Goal: Transaction & Acquisition: Purchase product/service

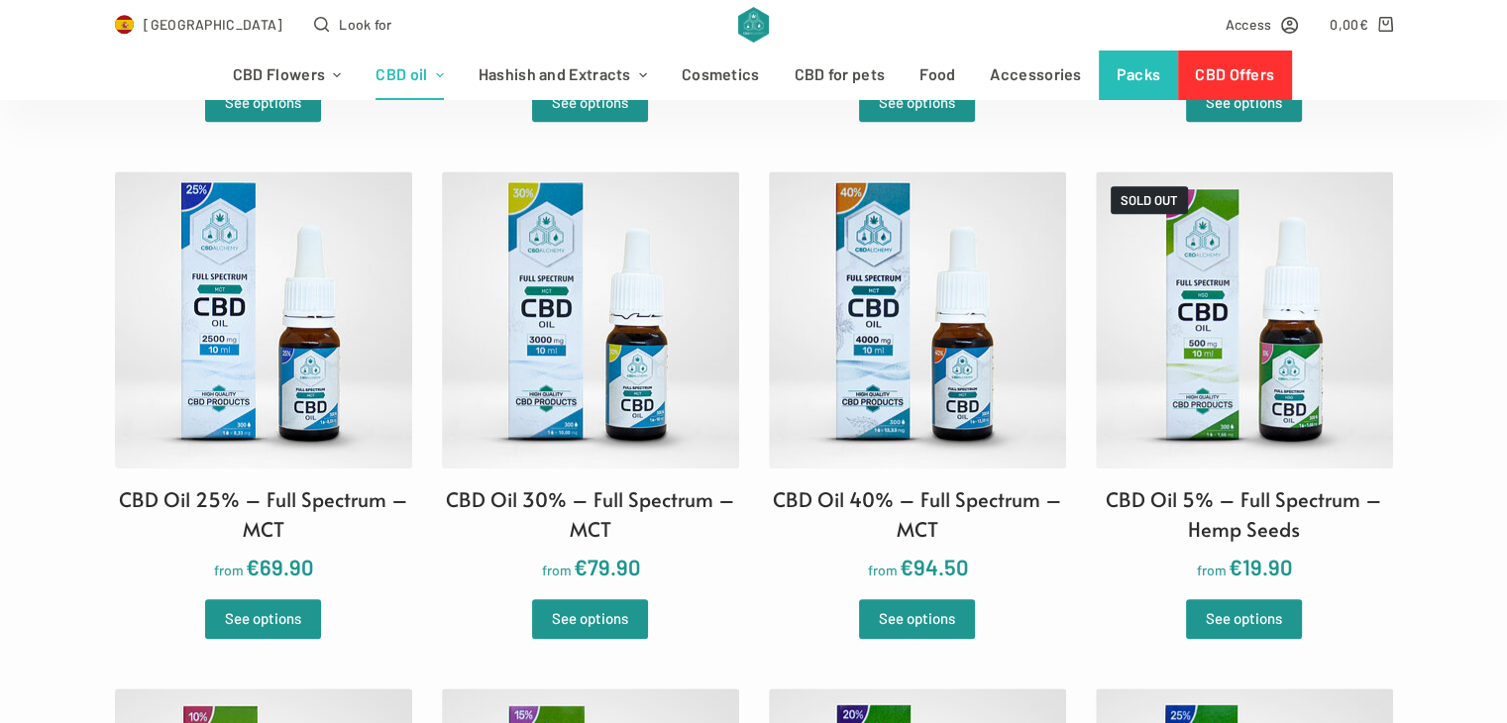
scroll to position [989, 0]
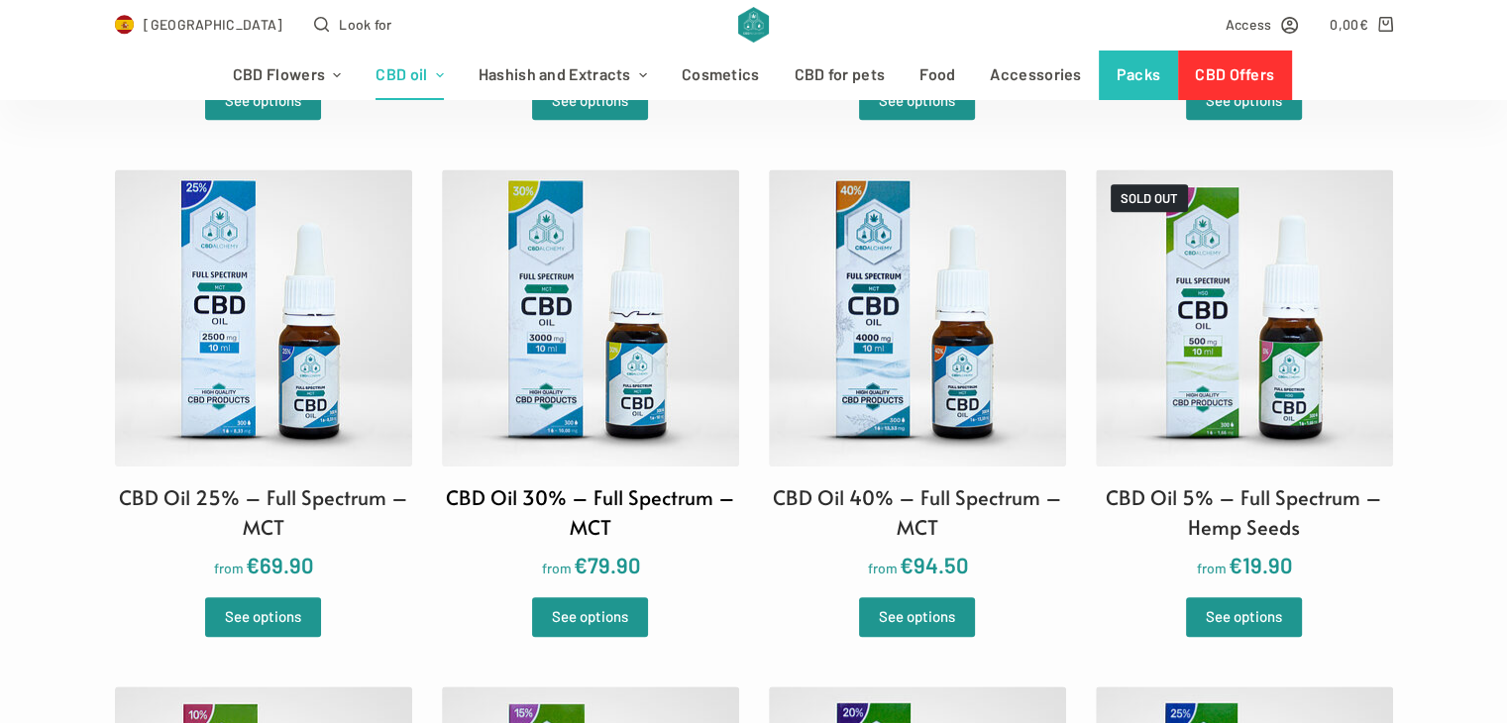
click at [602, 317] on img at bounding box center [590, 317] width 297 height 297
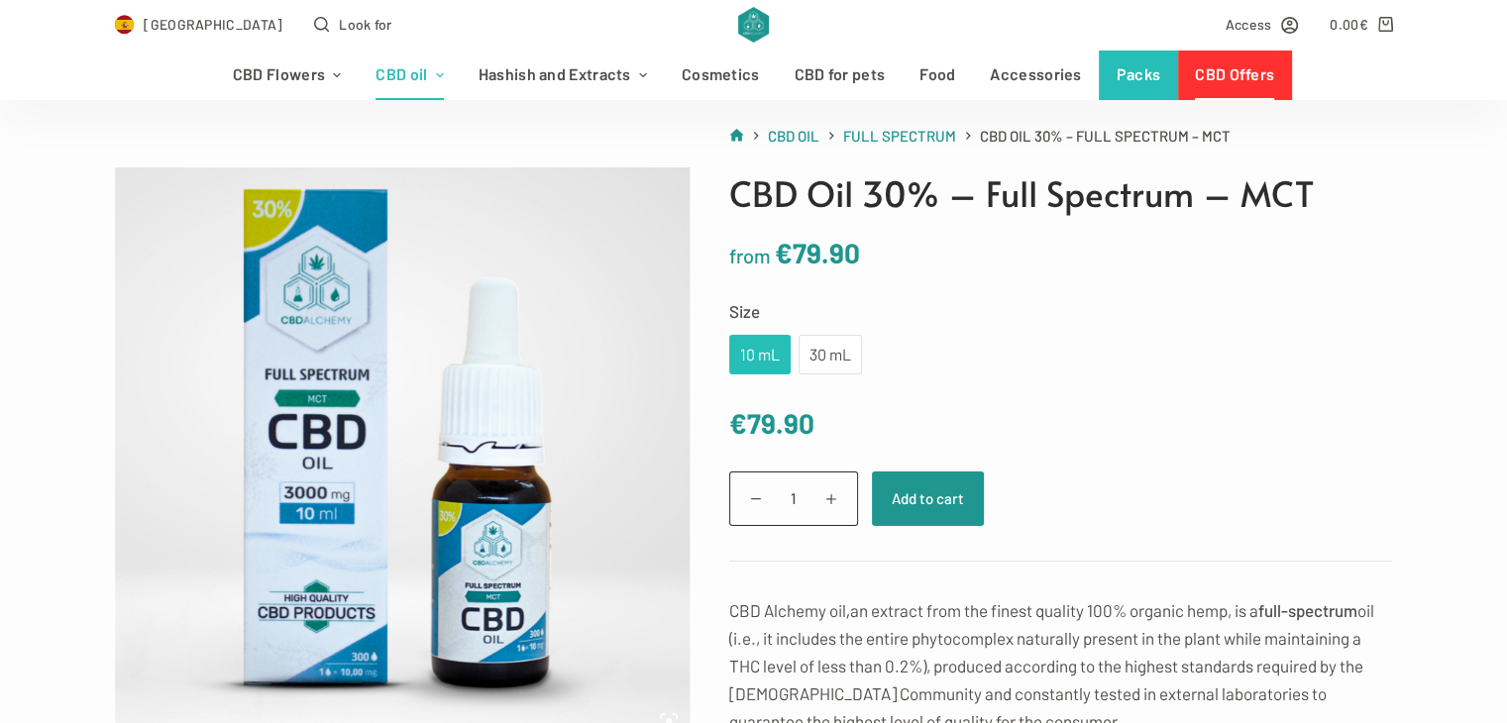
scroll to position [131, 0]
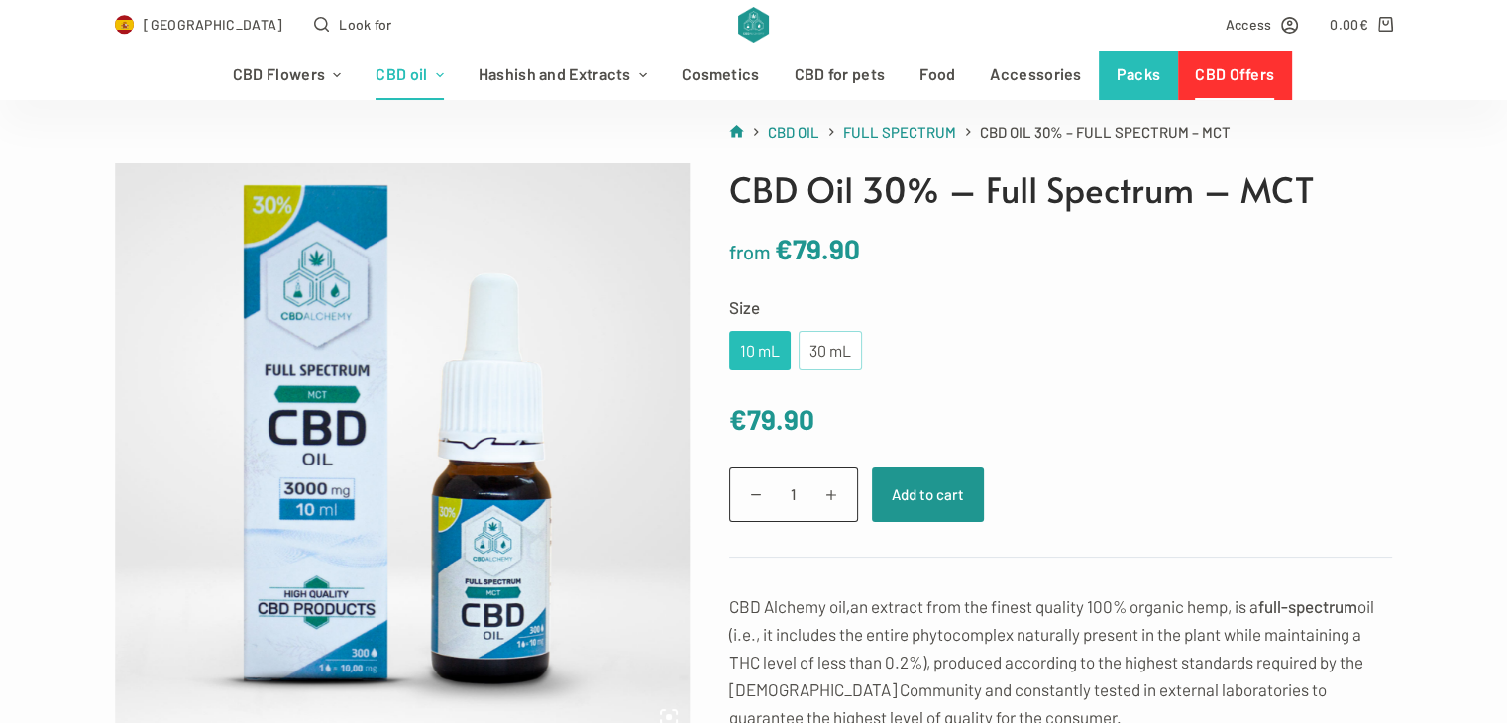
click at [817, 365] on div "30 mL" at bounding box center [830, 351] width 63 height 40
click at [749, 356] on font "10 mL" at bounding box center [760, 350] width 40 height 19
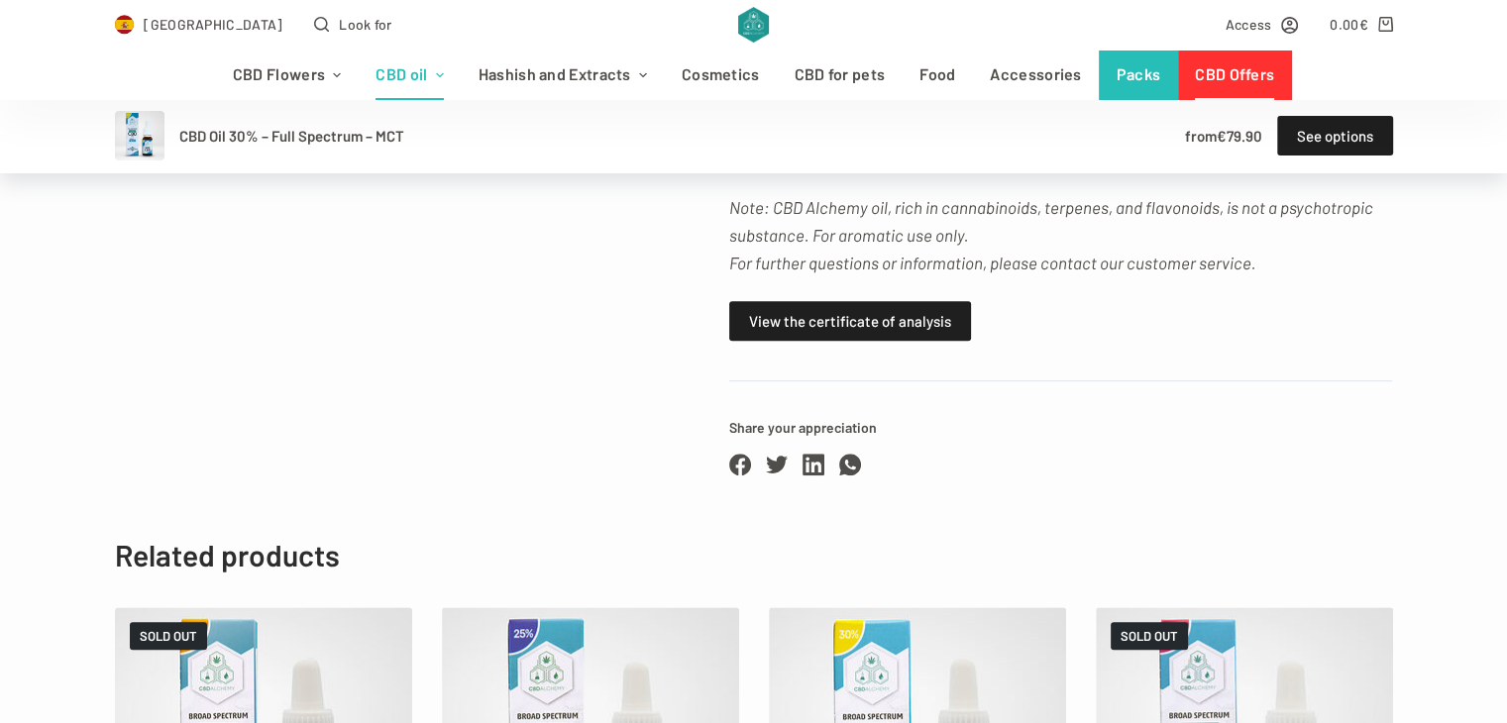
scroll to position [986, 0]
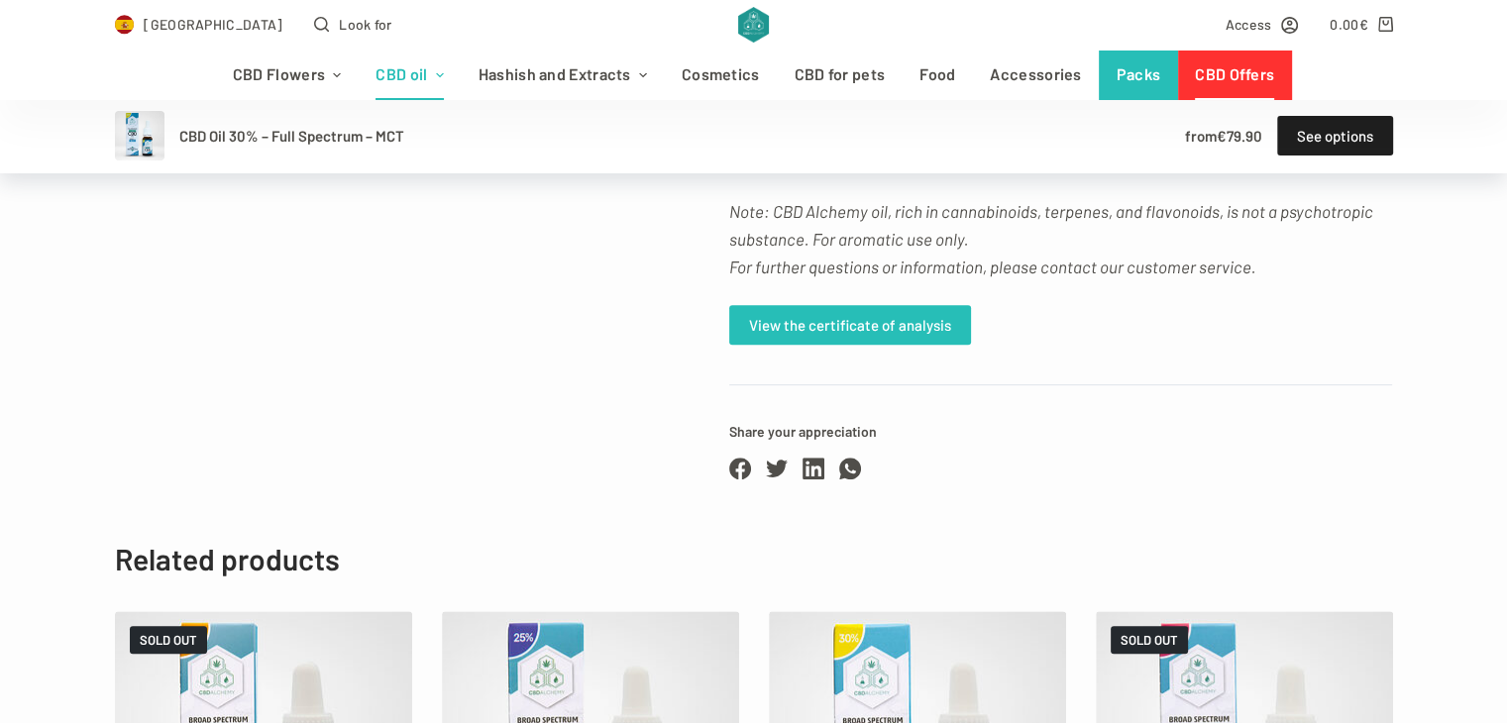
click at [884, 334] on font "View the certificate of analysis" at bounding box center [850, 325] width 202 height 18
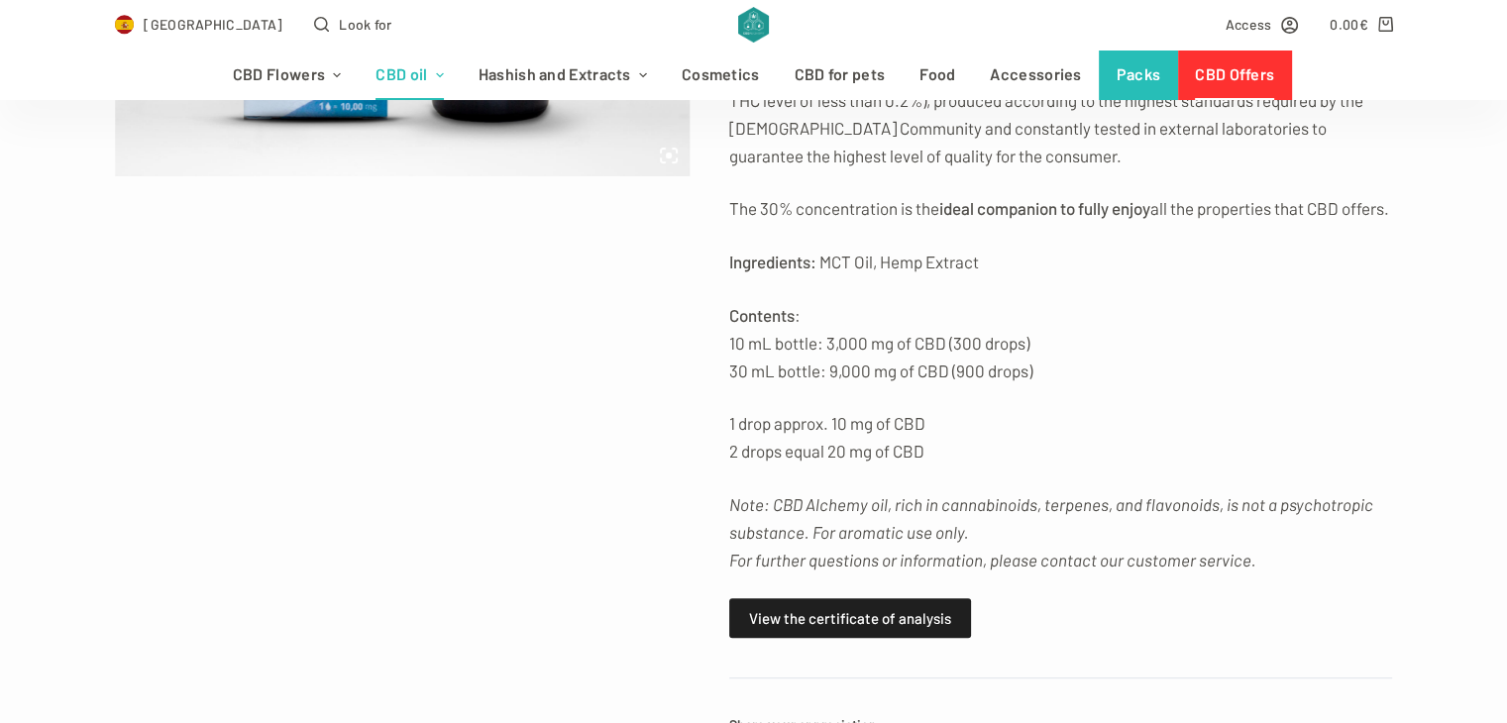
scroll to position [769, 0]
